Goal: Find specific page/section: Find specific page/section

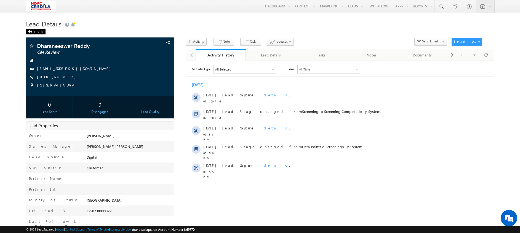
click at [34, 30] on div "Back" at bounding box center [36, 32] width 20 height 6
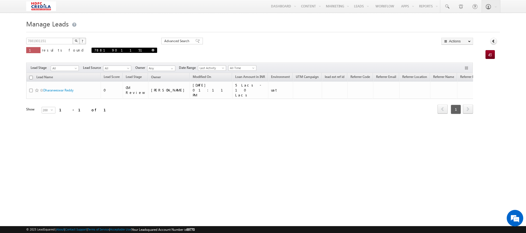
click at [152, 49] on link at bounding box center [153, 50] width 3 height 5
type input "Search Leads"
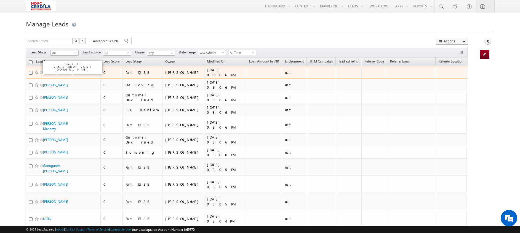
click at [65, 74] on link "Neeluru Narayanaswamy" at bounding box center [55, 72] width 25 height 4
